Goal: Check status: Check status

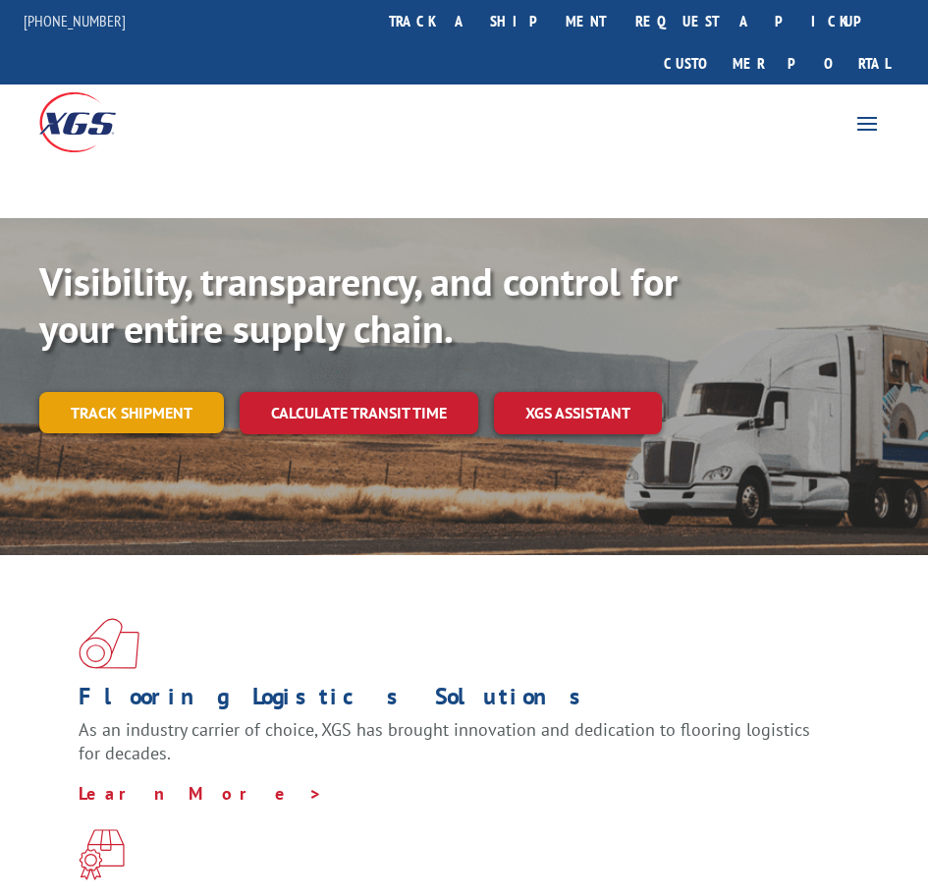
click at [160, 392] on link "Track shipment" at bounding box center [131, 412] width 185 height 41
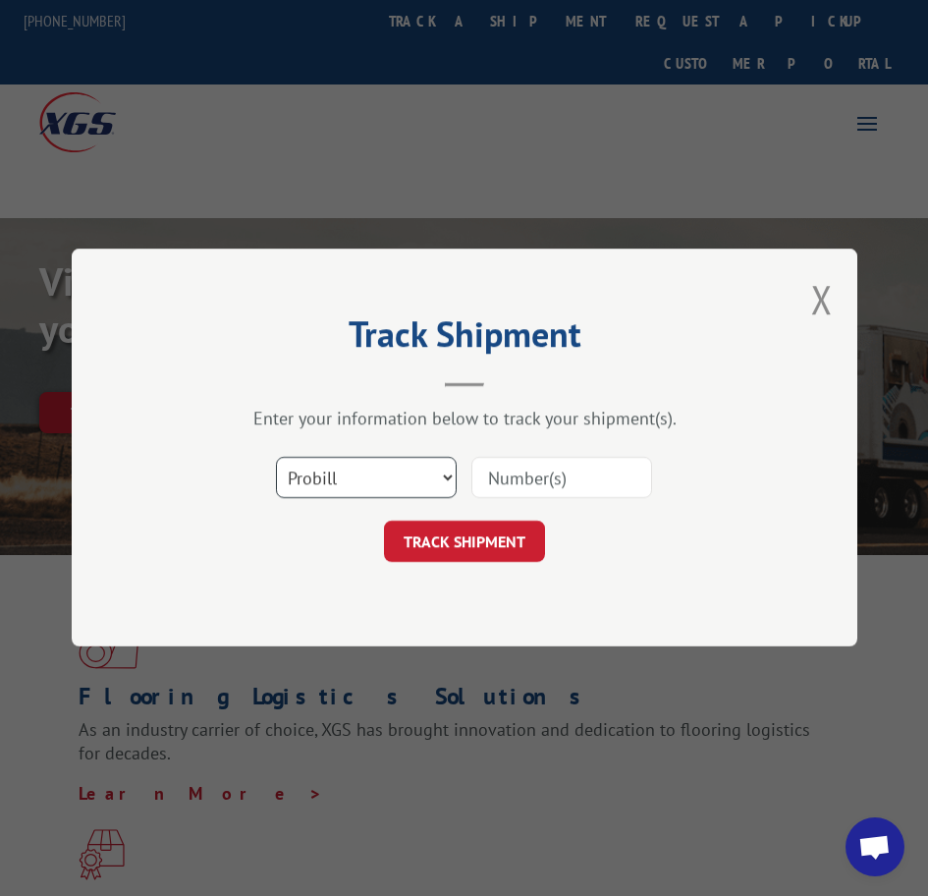
click at [378, 466] on select "Select category... Probill BOL PO" at bounding box center [366, 478] width 181 height 41
select select "bol"
click at [276, 458] on select "Select category... Probill BOL PO" at bounding box center [366, 478] width 181 height 41
click at [518, 481] on input at bounding box center [561, 478] width 181 height 41
type input "2401821"
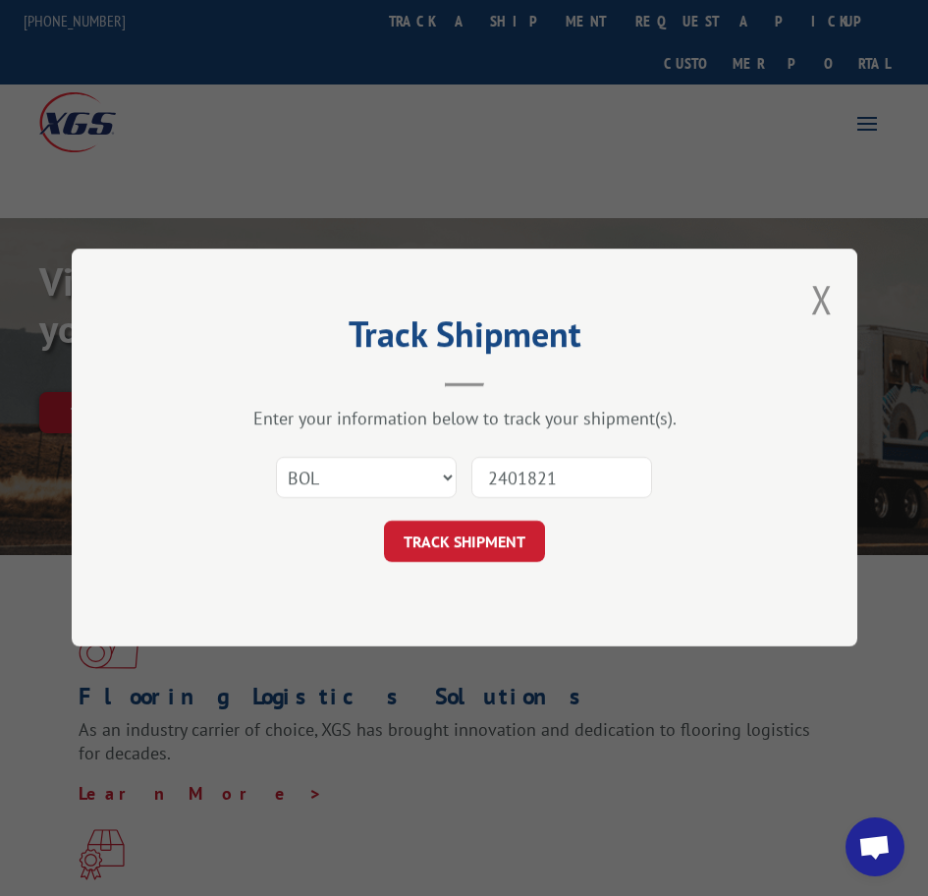
click button "TRACK SHIPMENT" at bounding box center [464, 541] width 161 height 41
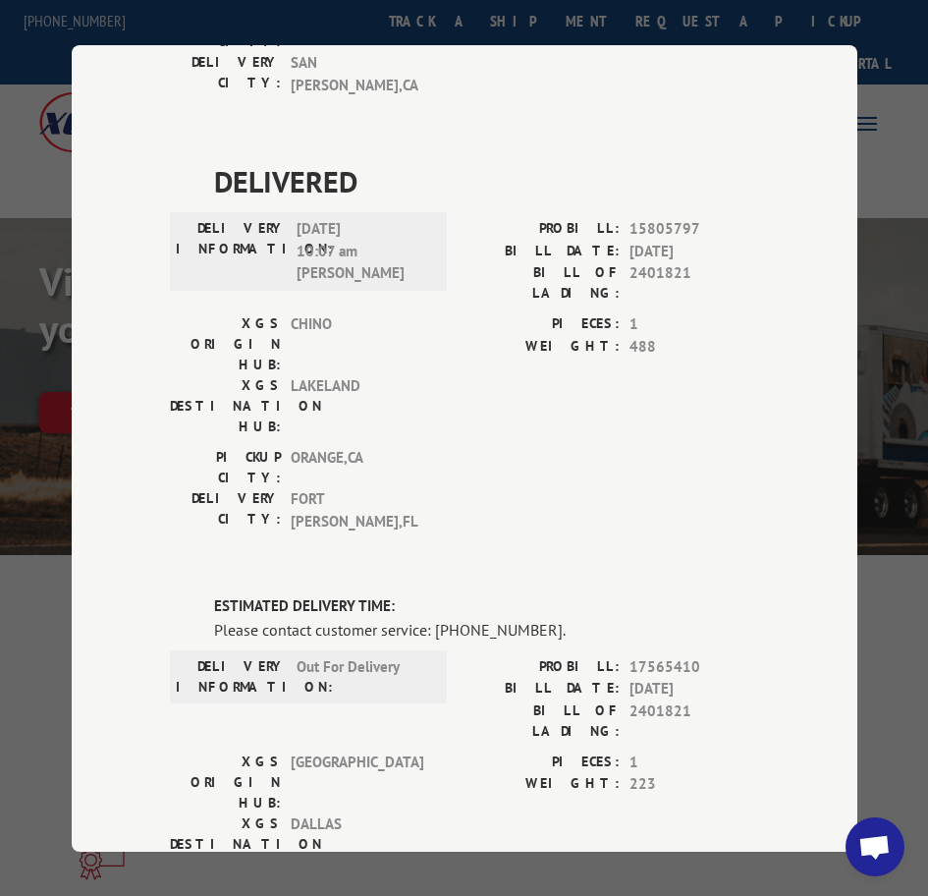
scroll to position [884, 0]
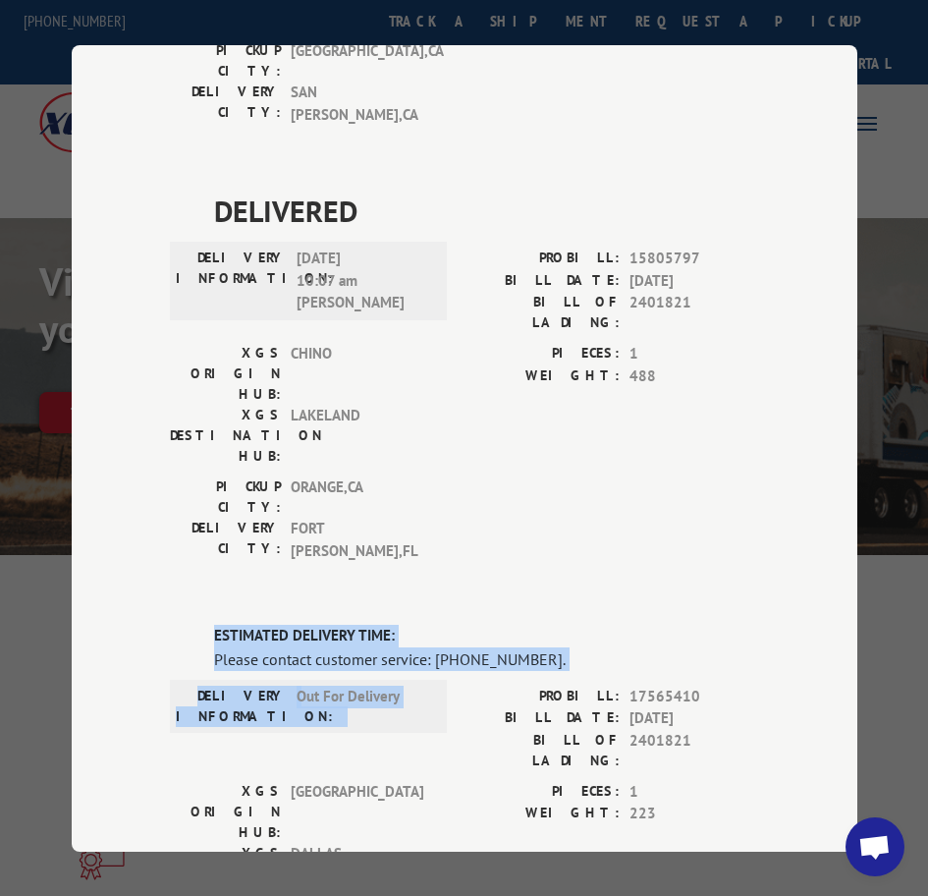
drag, startPoint x: 204, startPoint y: 271, endPoint x: 544, endPoint y: 330, distance: 344.8
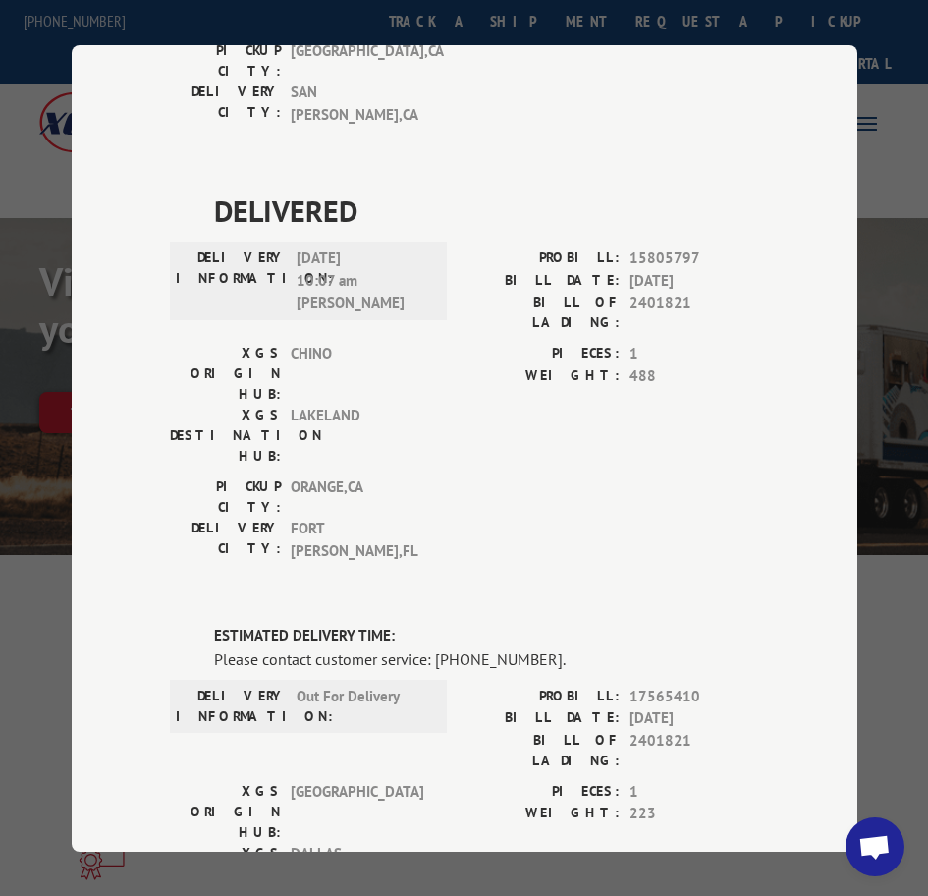
click at [464, 780] on div "PIECES: 1 WEIGHT: 223" at bounding box center [611, 847] width 295 height 134
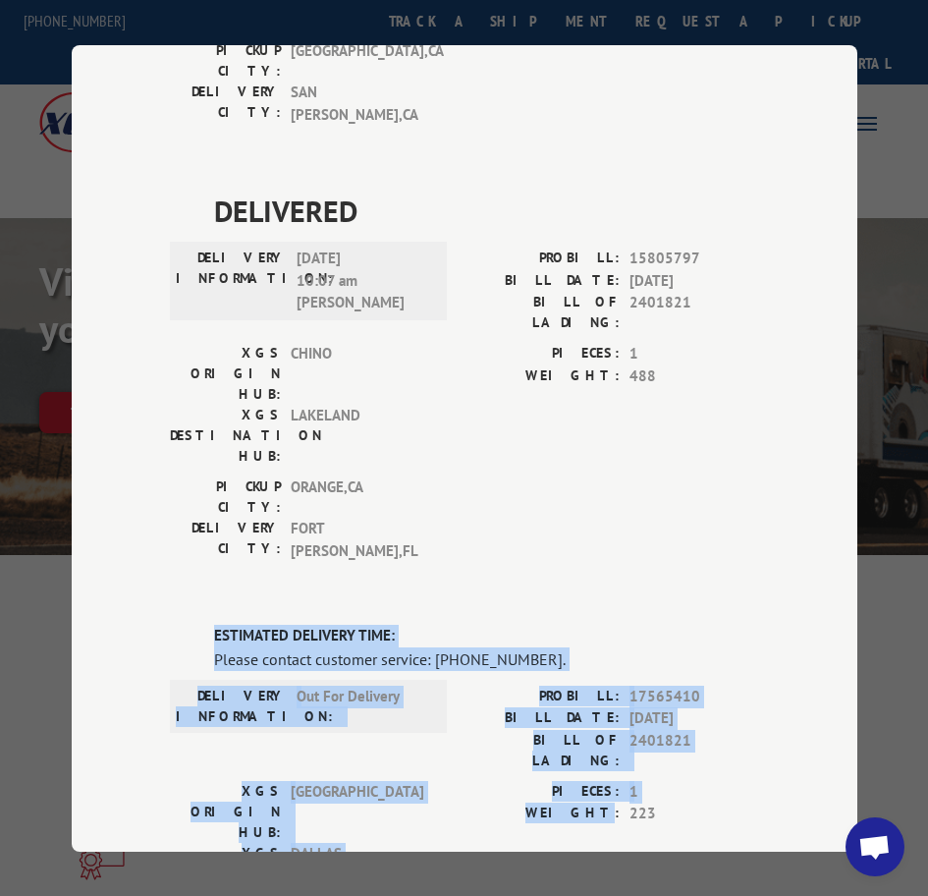
drag, startPoint x: 208, startPoint y: 277, endPoint x: 610, endPoint y: 477, distance: 448.8
click at [652, 625] on label "ESTIMATED DELIVERY TIME:" at bounding box center [486, 636] width 545 height 23
drag, startPoint x: 207, startPoint y: 272, endPoint x: 694, endPoint y: 476, distance: 528.2
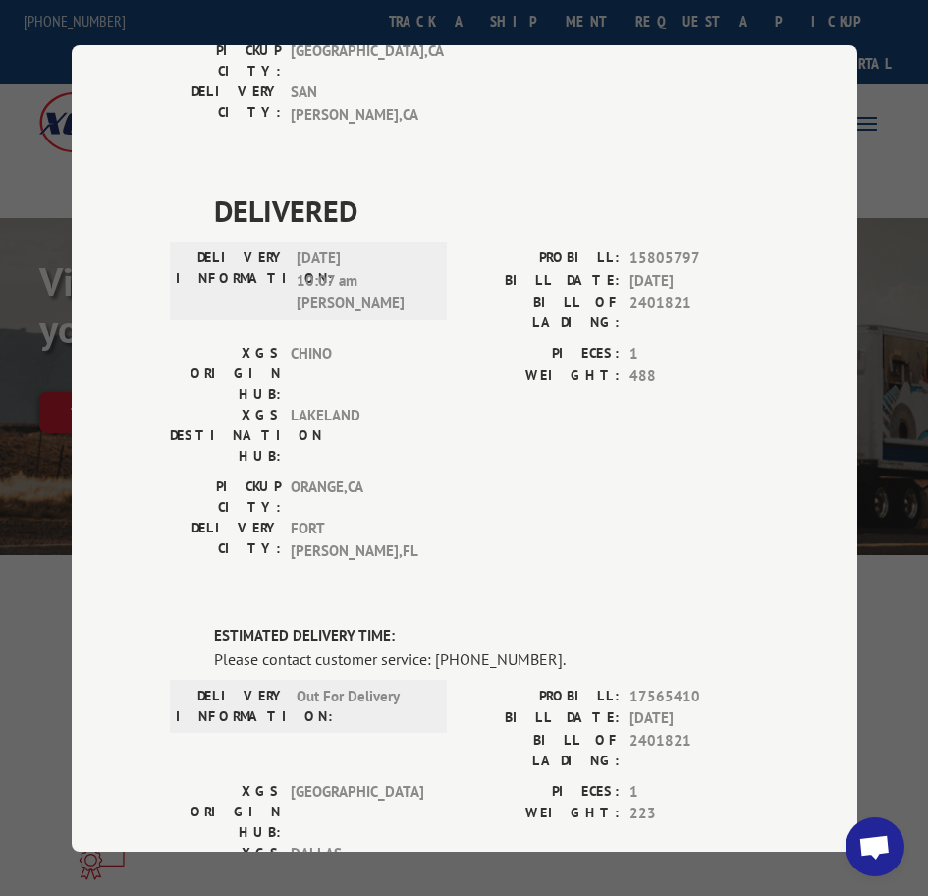
click at [682, 476] on div "[GEOGRAPHIC_DATA]: [GEOGRAPHIC_DATA] , [GEOGRAPHIC_DATA]: [GEOGRAPHIC_DATA][PER…" at bounding box center [464, 523] width 589 height 95
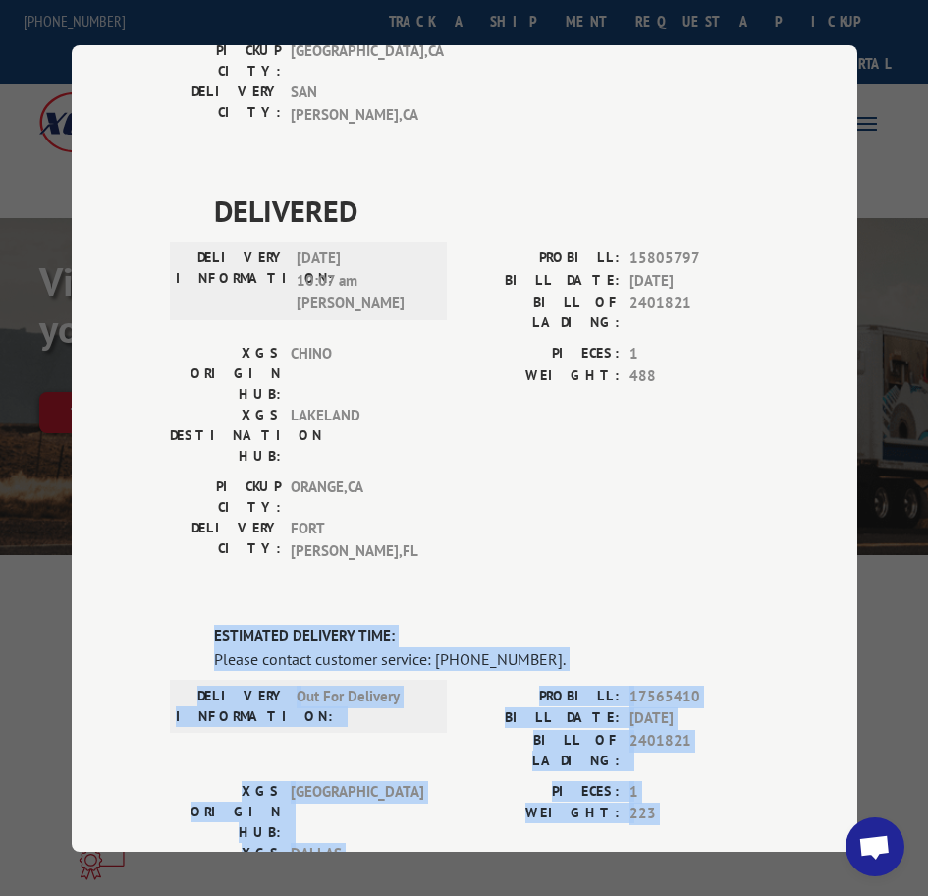
drag, startPoint x: 205, startPoint y: 275, endPoint x: 588, endPoint y: 520, distance: 454.9
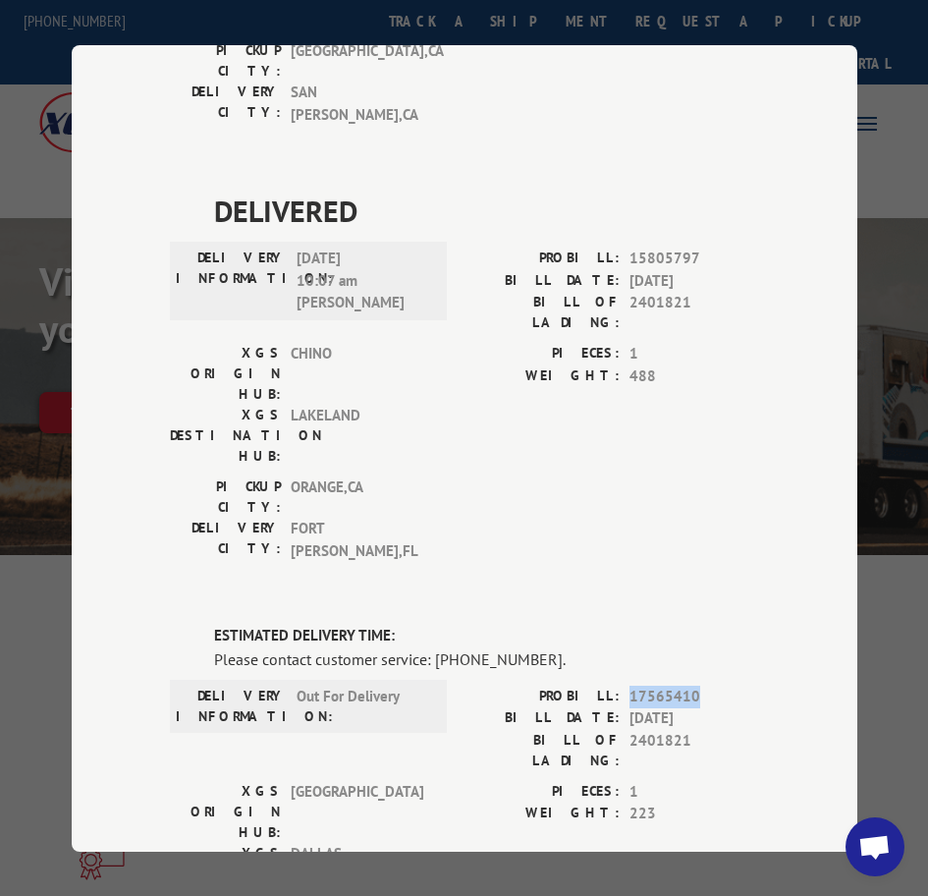
drag, startPoint x: 625, startPoint y: 330, endPoint x: 736, endPoint y: 342, distance: 111.6
click at [736, 684] on span "17565410" at bounding box center [694, 695] width 130 height 23
click at [662, 266] on div "DELIVERED DELIVERY INFORMATION: PROBILL: 9331243 BILL DATE: [DATE] BILL OF LADI…" at bounding box center [464, 333] width 589 height 2029
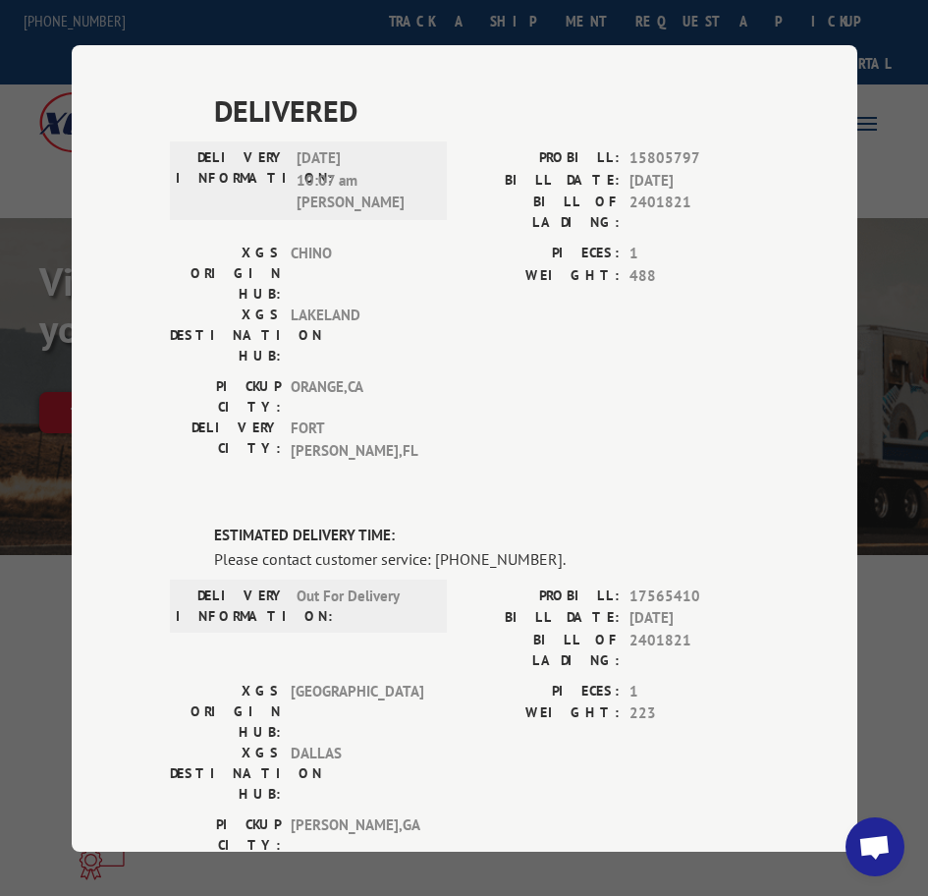
scroll to position [0, 0]
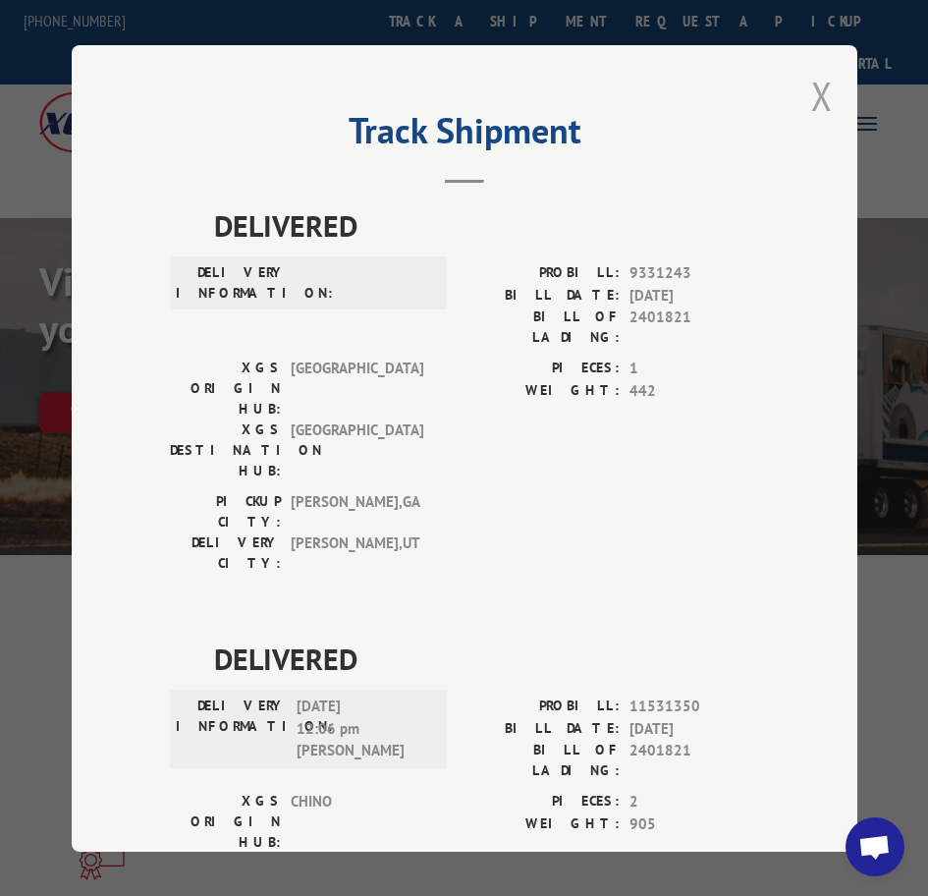
click at [811, 86] on button "Close modal" at bounding box center [822, 96] width 22 height 52
